Goal: Task Accomplishment & Management: Manage account settings

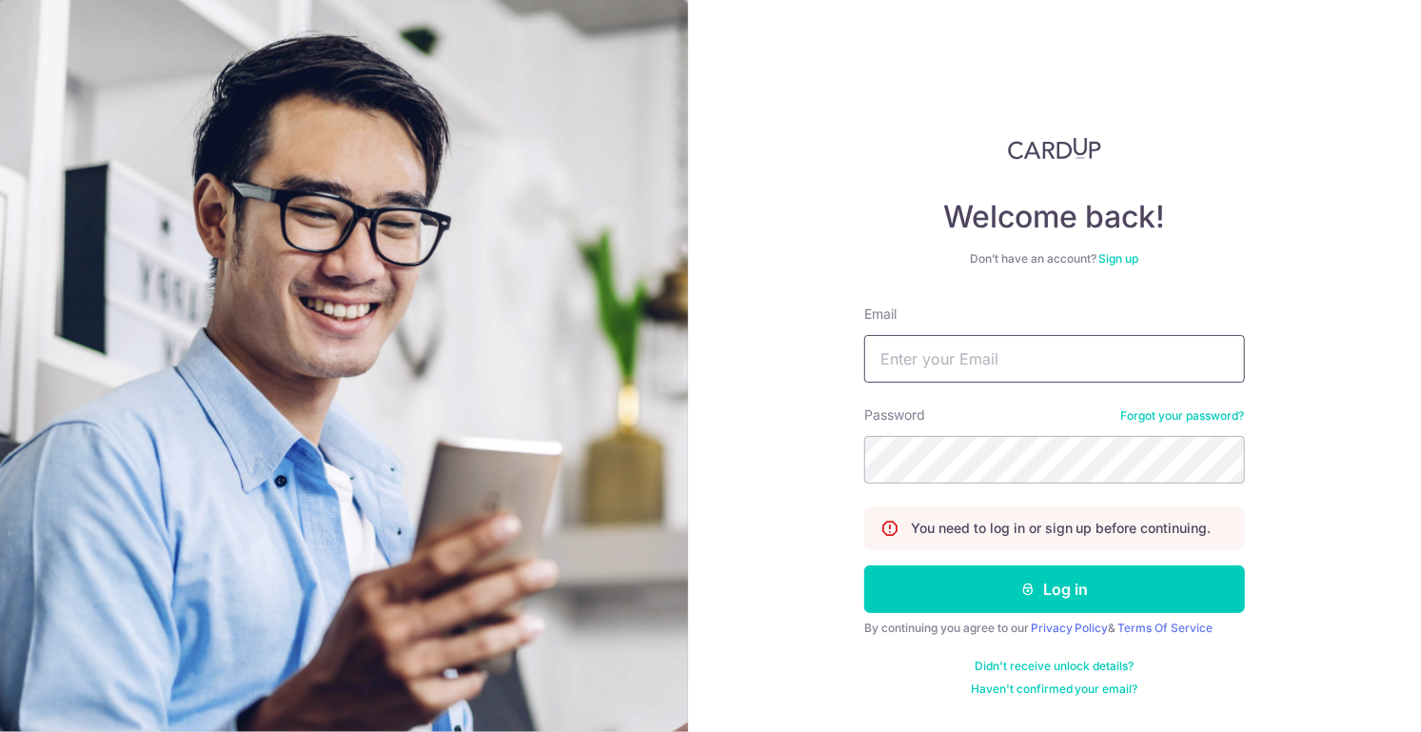
click at [949, 364] on input "Email" at bounding box center [1054, 359] width 381 height 48
type input "[EMAIL_ADDRESS][DOMAIN_NAME]"
click at [864, 565] on button "Log in" at bounding box center [1054, 589] width 381 height 48
